Goal: Information Seeking & Learning: Learn about a topic

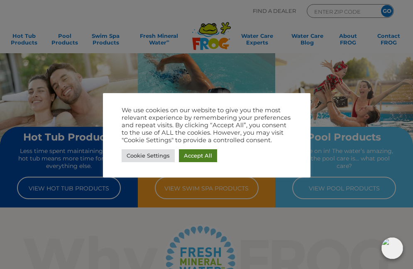
click at [192, 156] on link "Accept All" at bounding box center [198, 155] width 38 height 13
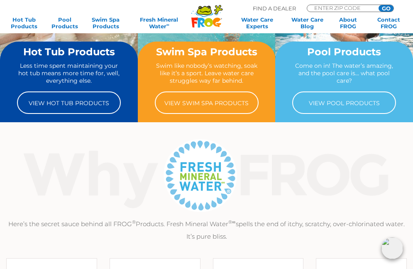
scroll to position [72, 0]
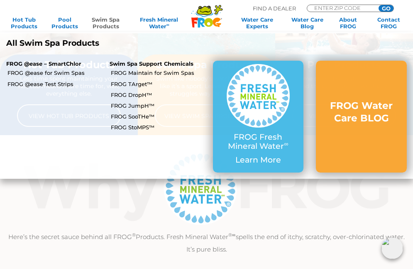
click at [107, 23] on link "Swim Spa Products" at bounding box center [106, 22] width 32 height 13
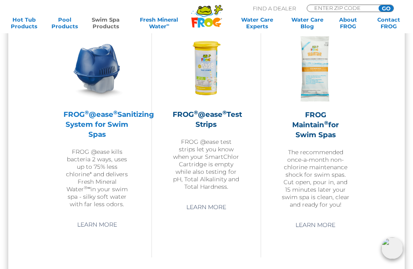
scroll to position [664, 0]
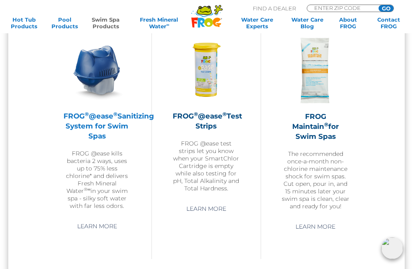
click at [105, 71] on img at bounding box center [97, 70] width 67 height 67
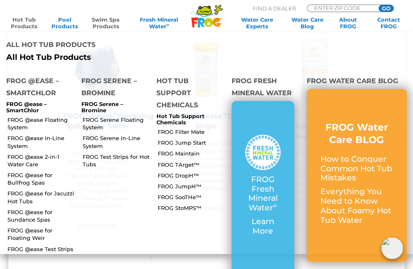
click at [28, 20] on link "Hot Tub Products" at bounding box center [24, 22] width 32 height 13
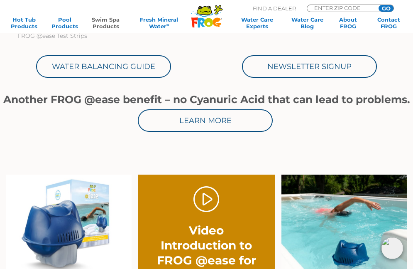
scroll to position [303, 0]
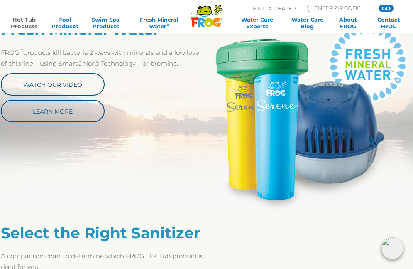
scroll to position [361, 0]
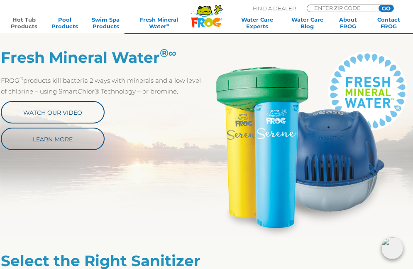
click at [262, 100] on img at bounding box center [310, 143] width 206 height 189
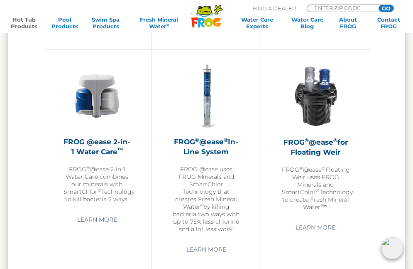
scroll to position [988, 0]
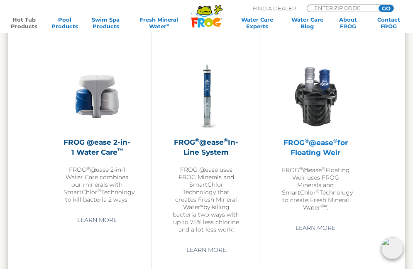
click at [318, 147] on h2 "FROG ® @ease ® for Floating Weir" at bounding box center [316, 148] width 68 height 20
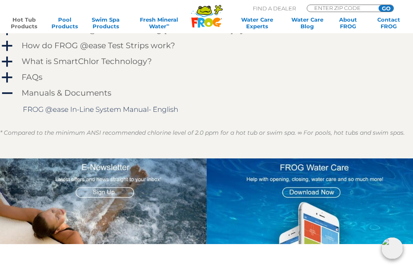
scroll to position [750, 0]
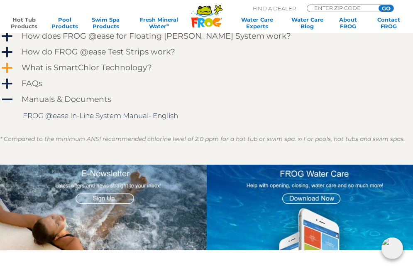
click at [132, 67] on h4 "What is SmartChlor Technology?" at bounding box center [87, 67] width 130 height 9
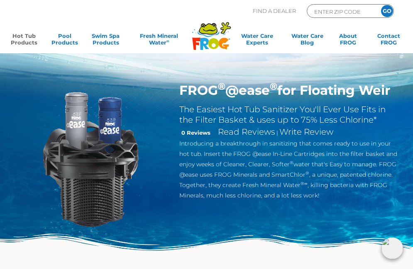
scroll to position [0, 0]
